Goal: Task Accomplishment & Management: Complete application form

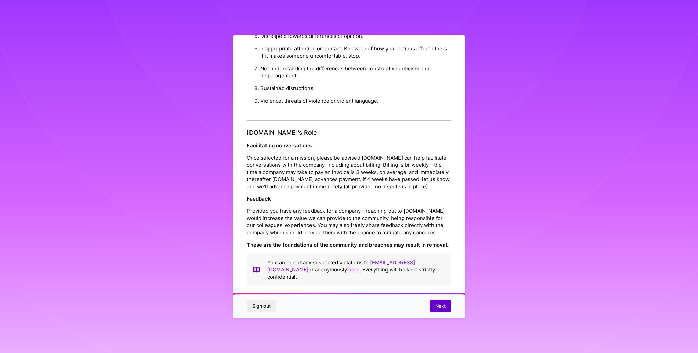
scroll to position [9, 0]
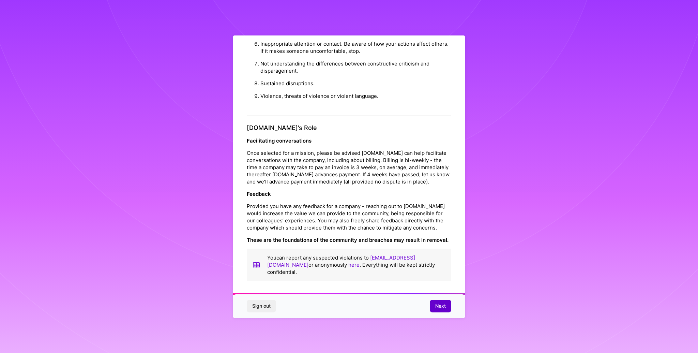
click at [446, 309] on button "Next" at bounding box center [440, 305] width 21 height 12
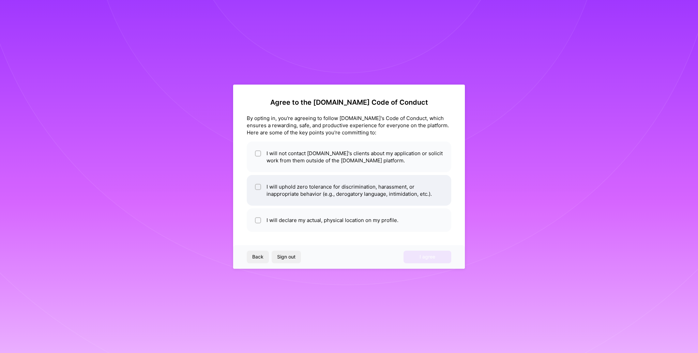
drag, startPoint x: 363, startPoint y: 158, endPoint x: 360, endPoint y: 181, distance: 22.3
click at [363, 158] on li "I will not contact [DOMAIN_NAME]'s clients about my application or solicit work…" at bounding box center [349, 156] width 204 height 31
checkbox input "true"
click at [356, 188] on li "I will uphold zero tolerance for discrimination, harassment, or inappropriate b…" at bounding box center [349, 190] width 204 height 31
checkbox input "true"
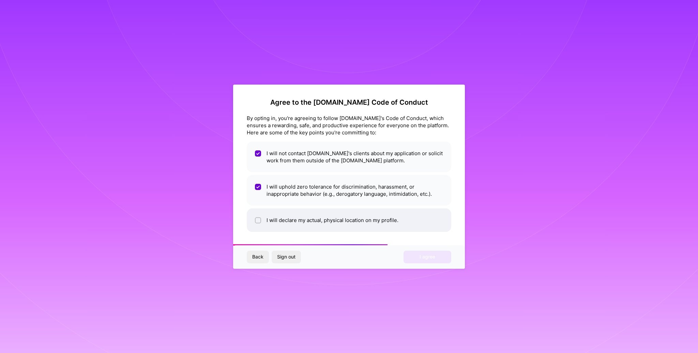
click at [352, 217] on li "I will declare my actual, physical location on my profile." at bounding box center [349, 220] width 204 height 24
checkbox input "true"
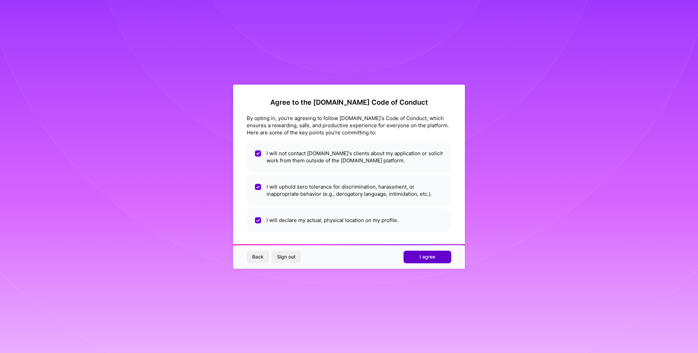
click at [417, 258] on button "I agree" at bounding box center [427, 256] width 48 height 12
